Goal: Information Seeking & Learning: Learn about a topic

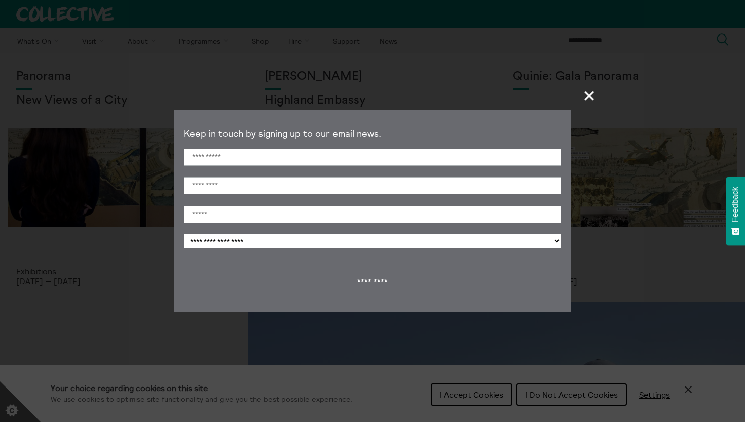
click at [588, 93] on span "+" at bounding box center [590, 96] width 30 height 30
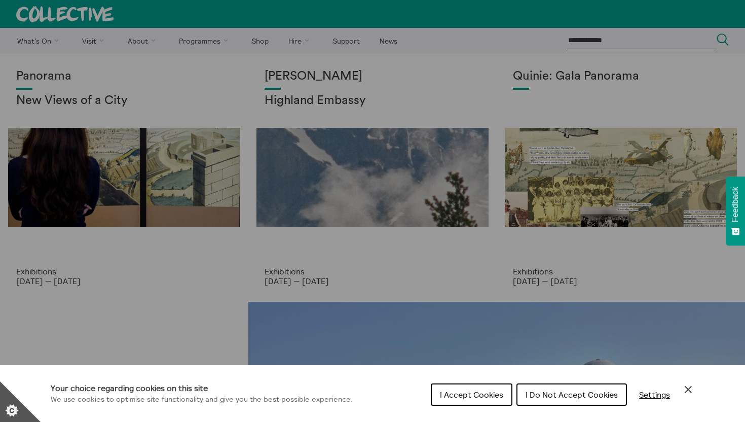
click at [556, 390] on button "I Do Not Accept Cookies" at bounding box center [571, 394] width 110 height 22
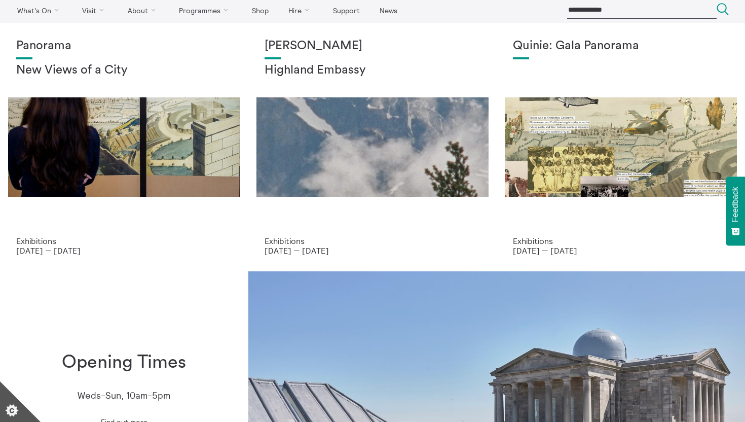
scroll to position [30, 0]
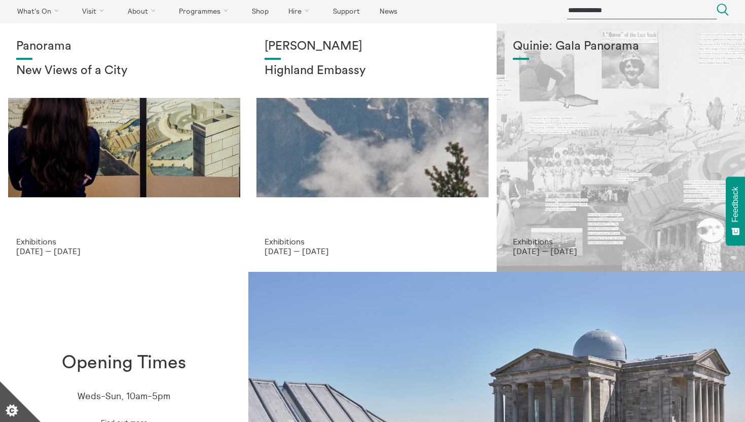
click at [564, 146] on div "Quinie: Gala Panorama" at bounding box center [621, 138] width 216 height 197
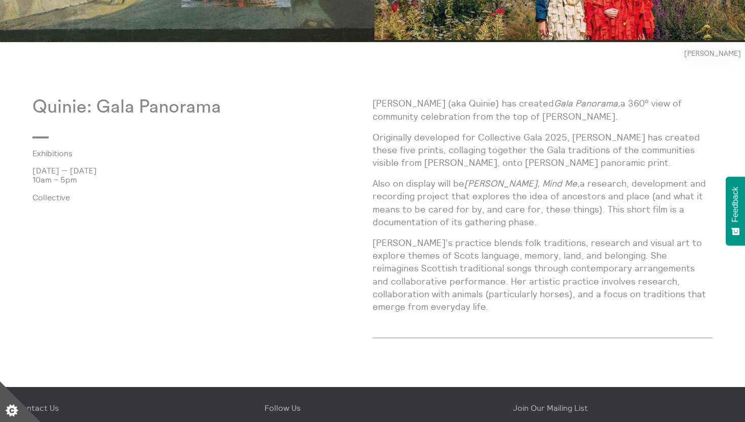
scroll to position [539, 0]
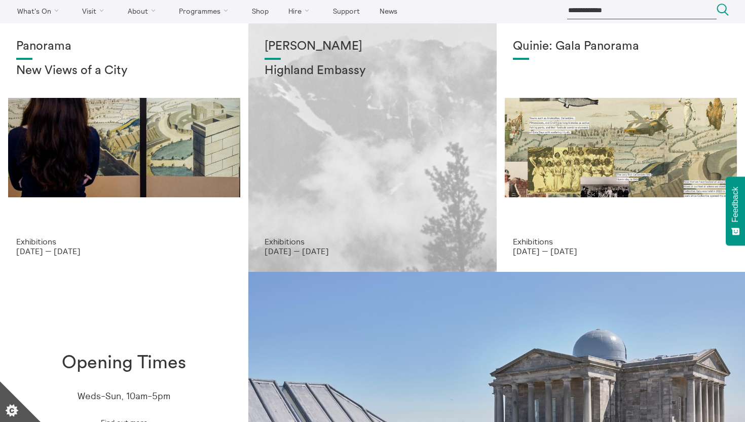
click at [370, 148] on div "Shen Xin Highland Embassy" at bounding box center [373, 138] width 216 height 197
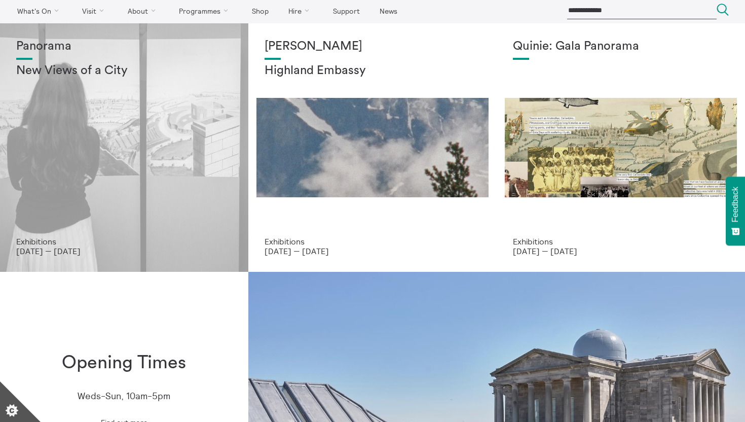
click at [190, 159] on div "Panorama New Views of a City" at bounding box center [124, 138] width 216 height 197
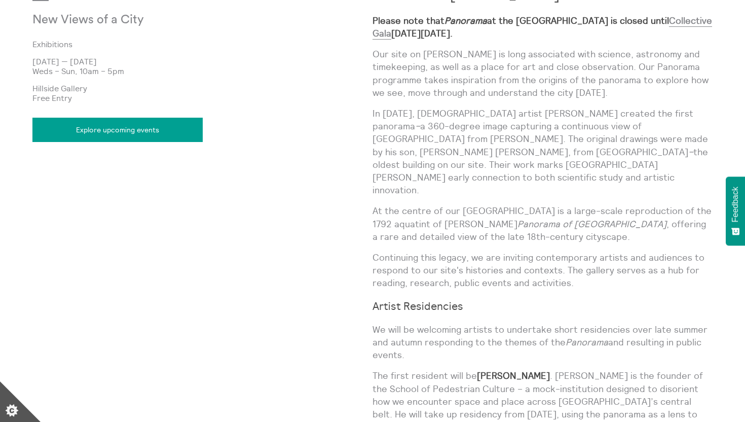
scroll to position [622, 0]
